Goal: Information Seeking & Learning: Understand process/instructions

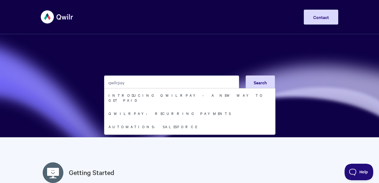
type input "qwilrpay"
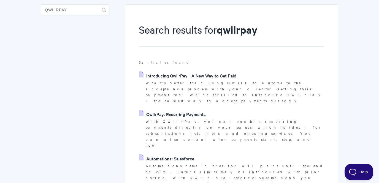
scroll to position [52, 0]
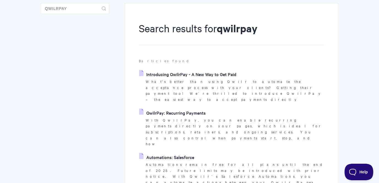
click at [178, 77] on link "Introducing QwilrPay - A New Way to Get Paid" at bounding box center [187, 74] width 97 height 8
click at [178, 109] on link "QwilrPay: Recurring Payments" at bounding box center [172, 113] width 67 height 8
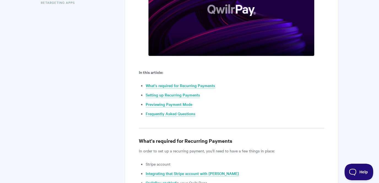
scroll to position [201, 0]
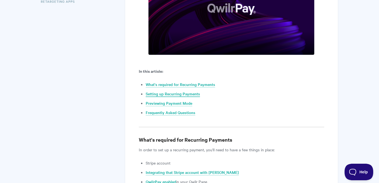
click at [159, 92] on link "Setting up Recurring Payments" at bounding box center [173, 94] width 54 height 6
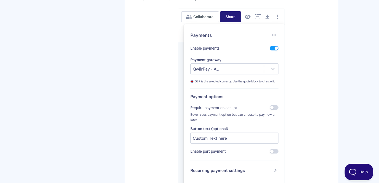
scroll to position [1642, 0]
